Goal: Task Accomplishment & Management: Manage account settings

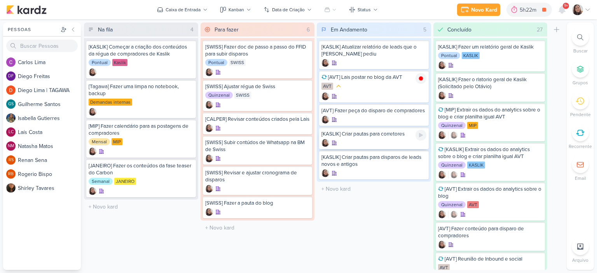
click at [359, 134] on div "[KASLIK] Criar pautas para corretores" at bounding box center [373, 133] width 105 height 7
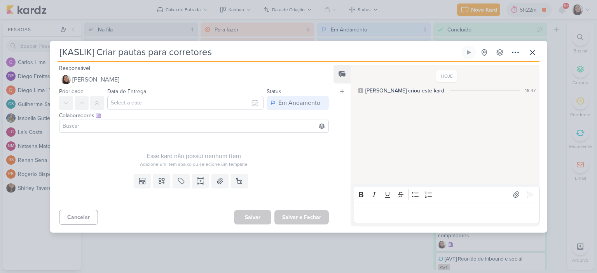
drag, startPoint x: 169, startPoint y: 50, endPoint x: 46, endPoint y: 48, distance: 123.5
click at [46, 48] on div "[KASLIK] Criar pautas para corretores Criado por mim" at bounding box center [298, 136] width 597 height 273
click at [533, 52] on icon at bounding box center [531, 52] width 9 height 9
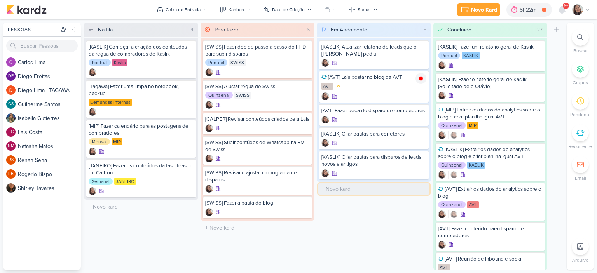
click at [339, 191] on input "text" at bounding box center [373, 188] width 111 height 11
click at [343, 191] on input "text" at bounding box center [373, 188] width 111 height 11
paste input "[KASLIK] Criar pautas para corretores"
type input "[KASLIK] Criar pautas para médicos"
click at [420, 159] on icon at bounding box center [420, 158] width 6 height 6
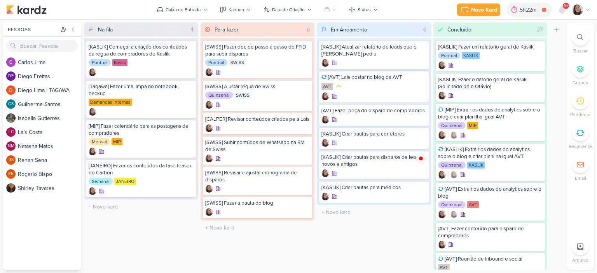
click at [590, 8] on div "Novo Kard Ctrl + k 5h22m [KASLIK] Criar pautas para disparos de leads novos e a…" at bounding box center [298, 9] width 597 height 19
click at [586, 10] on icon at bounding box center [587, 10] width 4 height 2
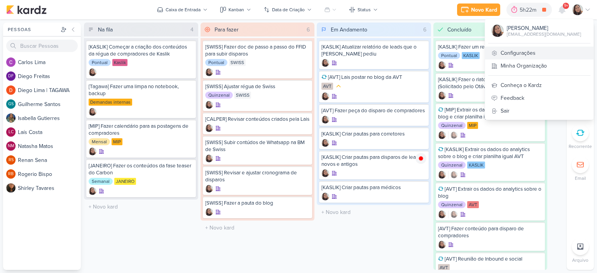
click at [534, 57] on link "Configurações" at bounding box center [539, 53] width 108 height 13
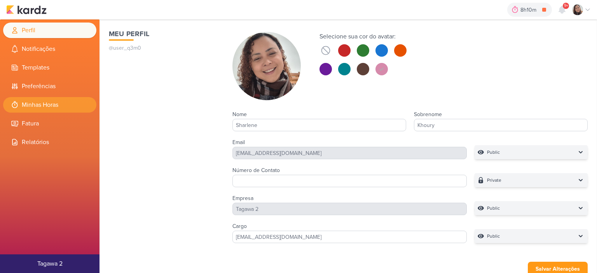
click at [47, 101] on li "Minhas Horas" at bounding box center [49, 105] width 93 height 16
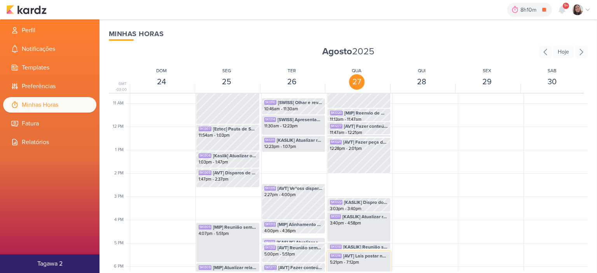
scroll to position [339, 0]
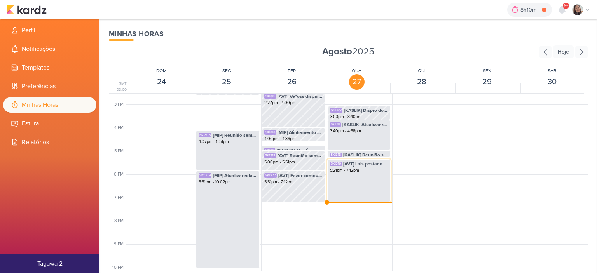
click at [348, 180] on div "SK1316 [AVT] Lais postar no blog da AVT 5:21pm - 7:12pm" at bounding box center [359, 180] width 64 height 43
select select "pm"
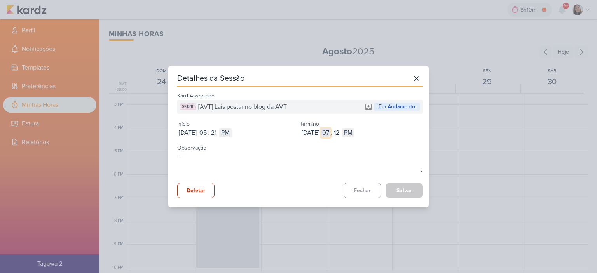
click at [330, 133] on input "07" at bounding box center [325, 132] width 9 height 9
type input "05"
click at [341, 134] on input "12" at bounding box center [336, 132] width 9 height 9
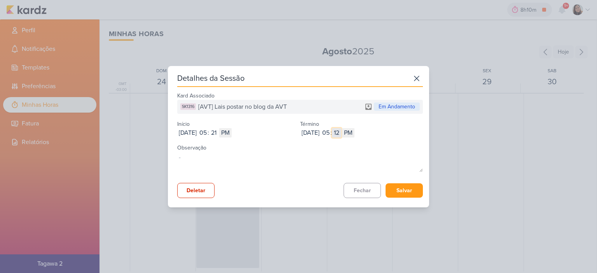
click at [341, 134] on input "12" at bounding box center [336, 132] width 9 height 9
type input "47"
click at [400, 191] on button "Salvar" at bounding box center [403, 190] width 37 height 14
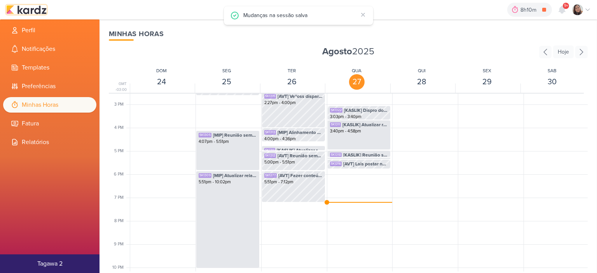
click at [27, 11] on img at bounding box center [26, 9] width 40 height 9
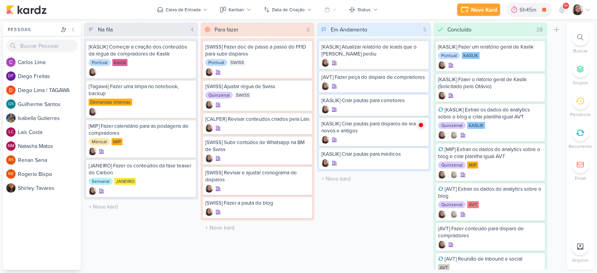
click at [586, 10] on icon at bounding box center [587, 10] width 6 height 6
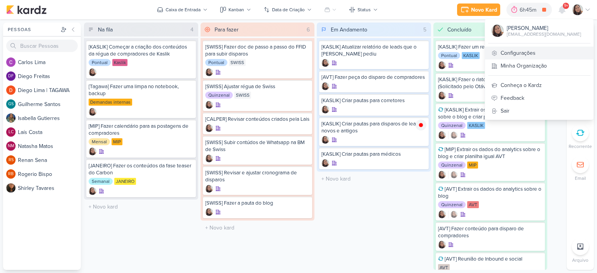
click at [527, 50] on link "Configurações" at bounding box center [539, 53] width 108 height 13
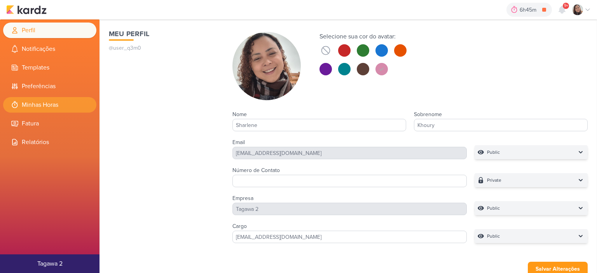
click at [54, 109] on li "Minhas Horas" at bounding box center [49, 105] width 93 height 16
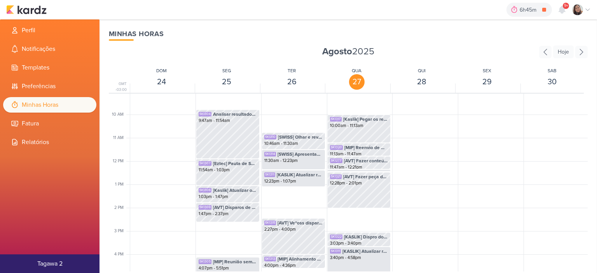
scroll to position [377, 0]
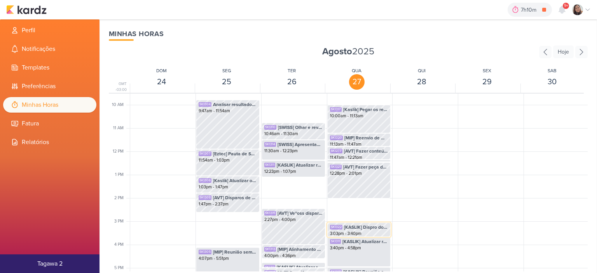
scroll to position [339, 0]
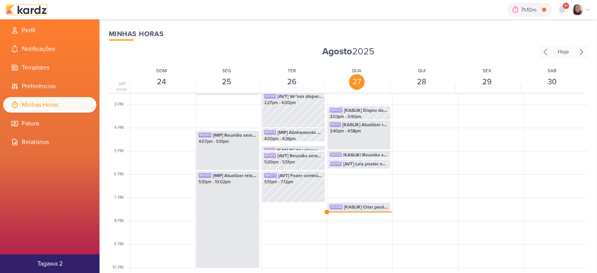
click at [42, 10] on img at bounding box center [26, 9] width 40 height 9
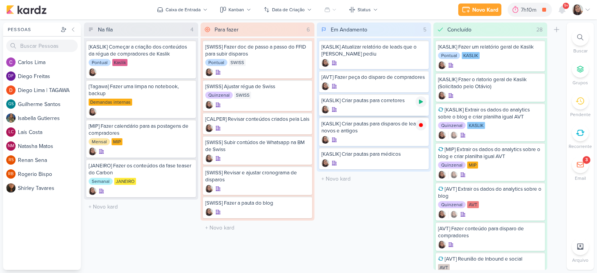
click at [419, 103] on icon at bounding box center [421, 102] width 4 height 4
click at [588, 7] on icon at bounding box center [587, 10] width 6 height 6
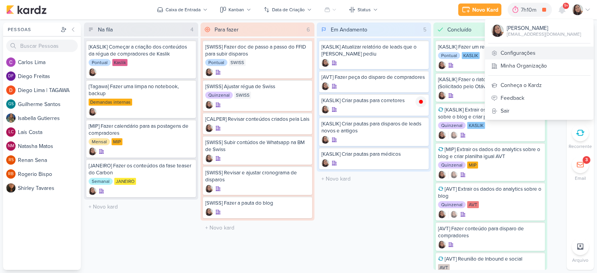
click at [514, 55] on link "Configurações" at bounding box center [539, 53] width 108 height 13
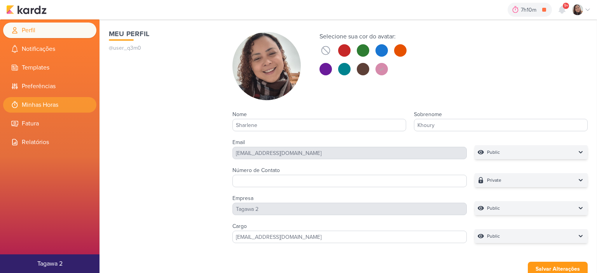
click at [68, 101] on li "Minhas Horas" at bounding box center [49, 105] width 93 height 16
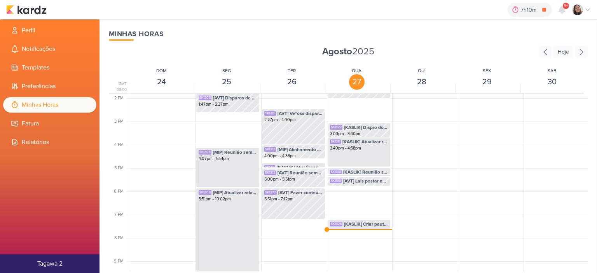
scroll to position [339, 0]
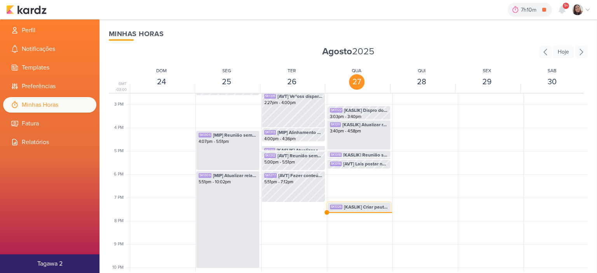
click at [357, 206] on span "[KASLIK] Criar pautas para disparos de leads novos e antigos" at bounding box center [366, 207] width 44 height 7
select select "pm"
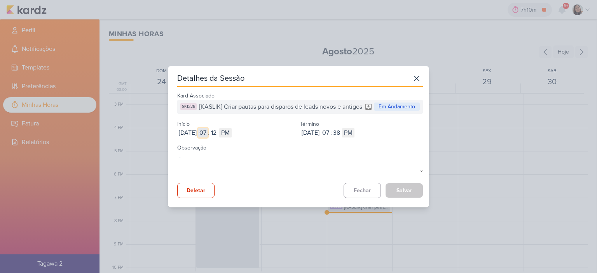
click at [207, 130] on input "07" at bounding box center [202, 132] width 9 height 9
type input "1"
type input "12"
select select "am"
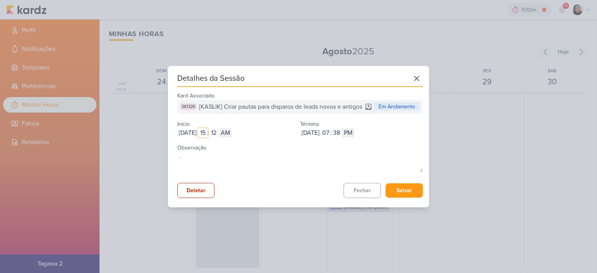
type input "3"
select select "pm"
type input "11"
type input "59"
type input "1"
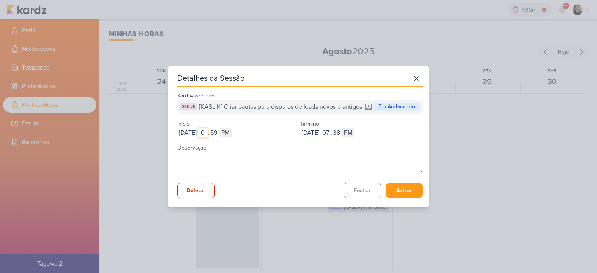
type input "12"
select select "am"
type input "12"
type input "1"
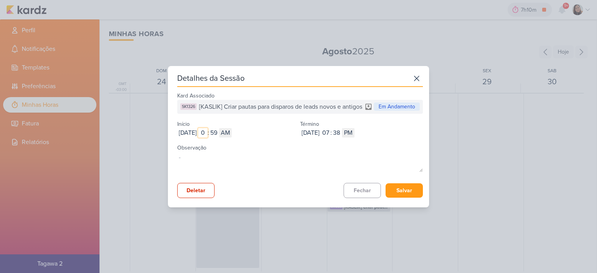
type input "12"
type input "1"
type input "12"
type input "15"
type input "3"
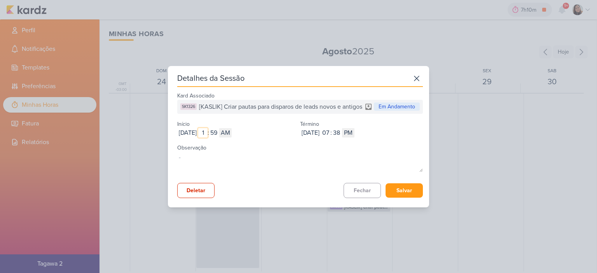
select select "pm"
type input "12"
select select "am"
type input "12"
type input "5"
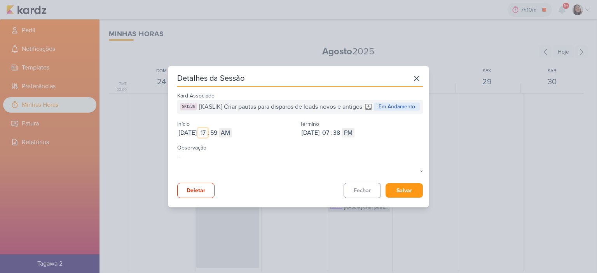
select select "pm"
type input "5"
click at [218, 132] on input "59" at bounding box center [213, 132] width 9 height 9
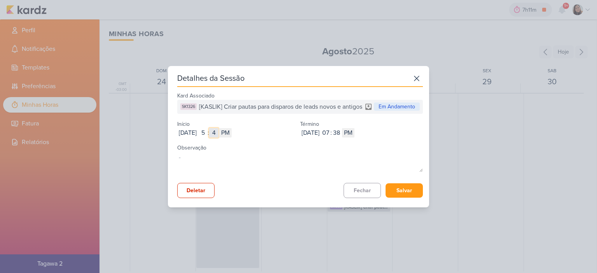
type input "47"
click at [330, 135] on input "07" at bounding box center [325, 132] width 9 height 9
type input "12"
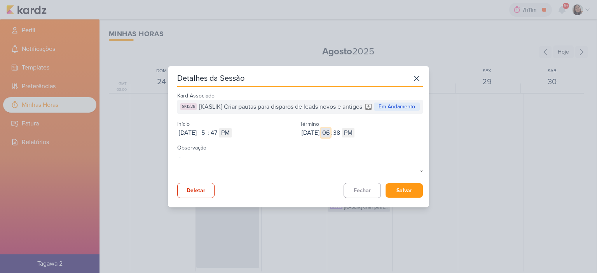
select select "am"
type input "6"
select select "pm"
type input "6"
click at [341, 132] on input "38" at bounding box center [336, 132] width 9 height 9
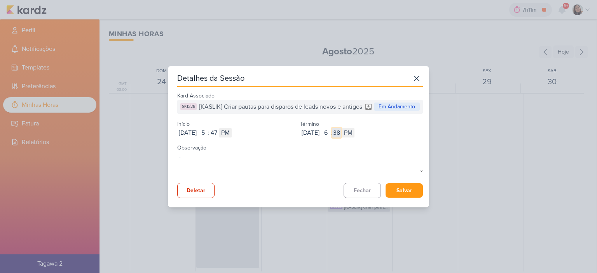
click at [341, 132] on input "38" at bounding box center [336, 132] width 9 height 9
click at [397, 187] on button "Salvar" at bounding box center [403, 190] width 37 height 14
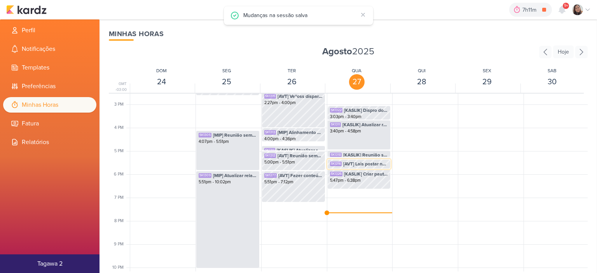
click at [375, 164] on span "[AVT] Lais postar no blog da AVT" at bounding box center [365, 163] width 45 height 7
select select "pm"
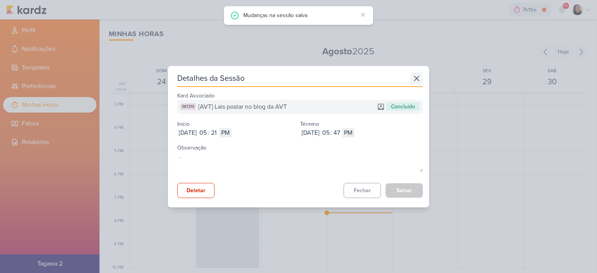
click at [414, 78] on icon at bounding box center [416, 78] width 5 height 5
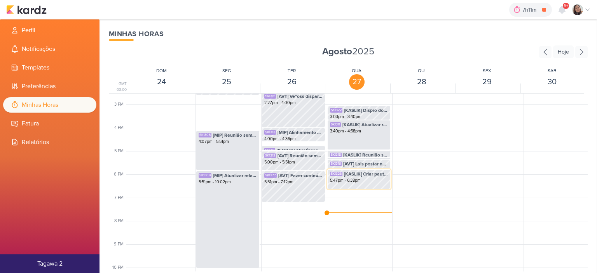
click at [364, 180] on div "5:47pm - 6:38pm" at bounding box center [359, 180] width 58 height 6
select select "pm"
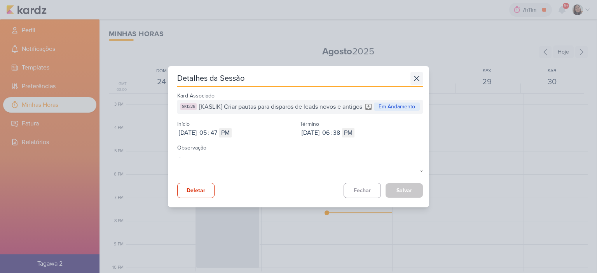
click at [414, 81] on icon at bounding box center [416, 78] width 12 height 12
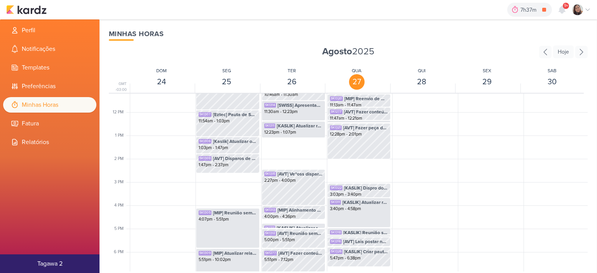
scroll to position [261, 0]
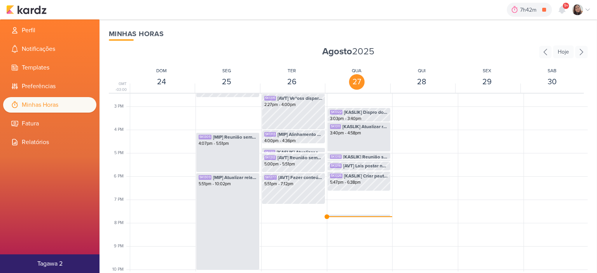
scroll to position [339, 0]
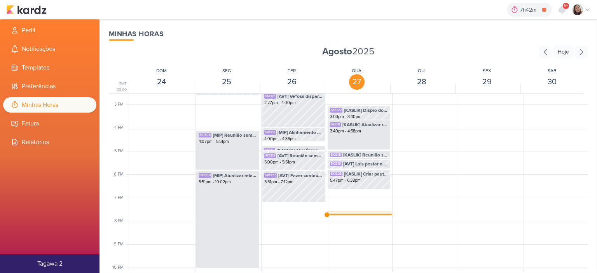
click at [341, 214] on div "SK1325 [KASLIK] Criar pautas para corretores" at bounding box center [359, 217] width 58 height 7
select select "pm"
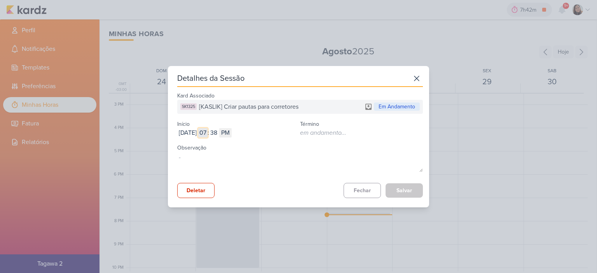
click at [207, 134] on input "07" at bounding box center [202, 132] width 9 height 9
type input "06"
click at [398, 191] on button "Salvar" at bounding box center [403, 190] width 37 height 14
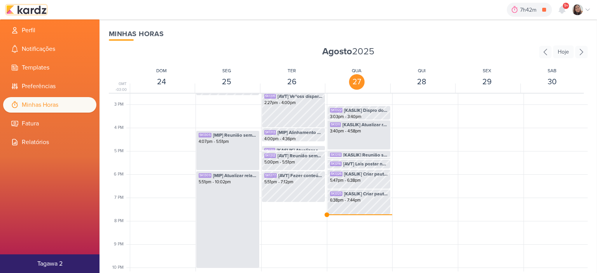
click at [32, 12] on img at bounding box center [26, 9] width 40 height 9
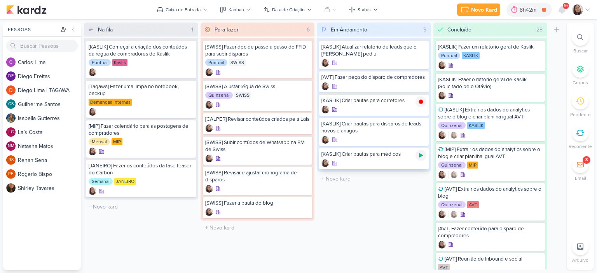
click at [419, 155] on icon at bounding box center [421, 155] width 4 height 4
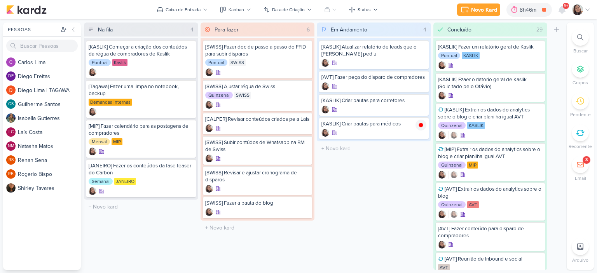
click at [586, 10] on icon at bounding box center [587, 10] width 6 height 6
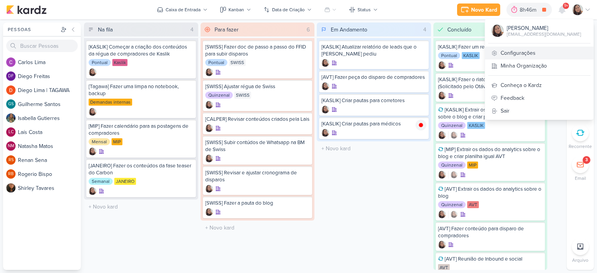
click at [524, 57] on link "Configurações" at bounding box center [539, 53] width 108 height 13
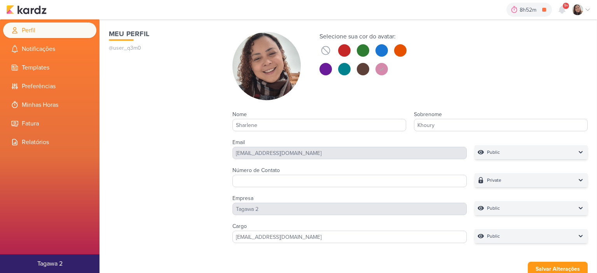
click at [51, 105] on li "Minhas Horas" at bounding box center [49, 105] width 93 height 16
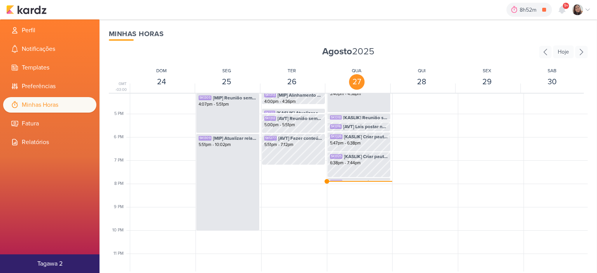
scroll to position [377, 0]
click at [42, 8] on img at bounding box center [26, 9] width 40 height 9
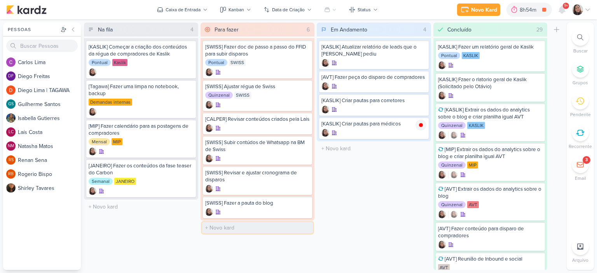
click at [234, 233] on input "text" at bounding box center [257, 227] width 111 height 11
type input "[KASLIK] Atualizar base de corretores"
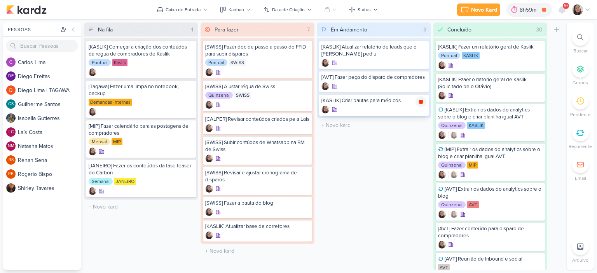
click at [419, 101] on icon at bounding box center [421, 102] width 4 height 4
